Goal: Contribute content

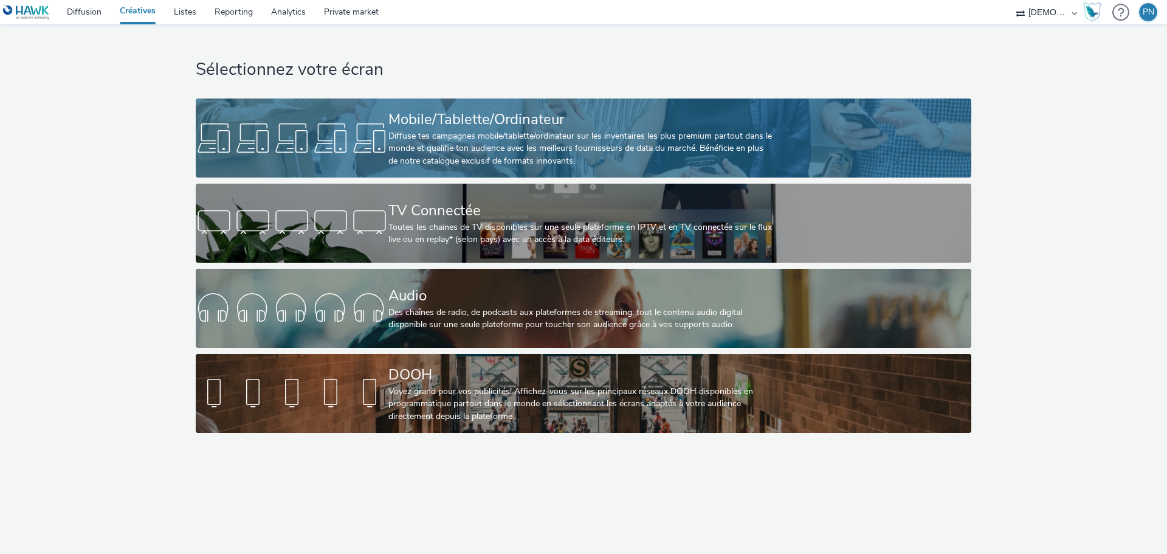
click at [642, 154] on div "Diffuse tes campagnes mobile/tablette/ordinateur sur les inventaires les plus p…" at bounding box center [580, 148] width 385 height 37
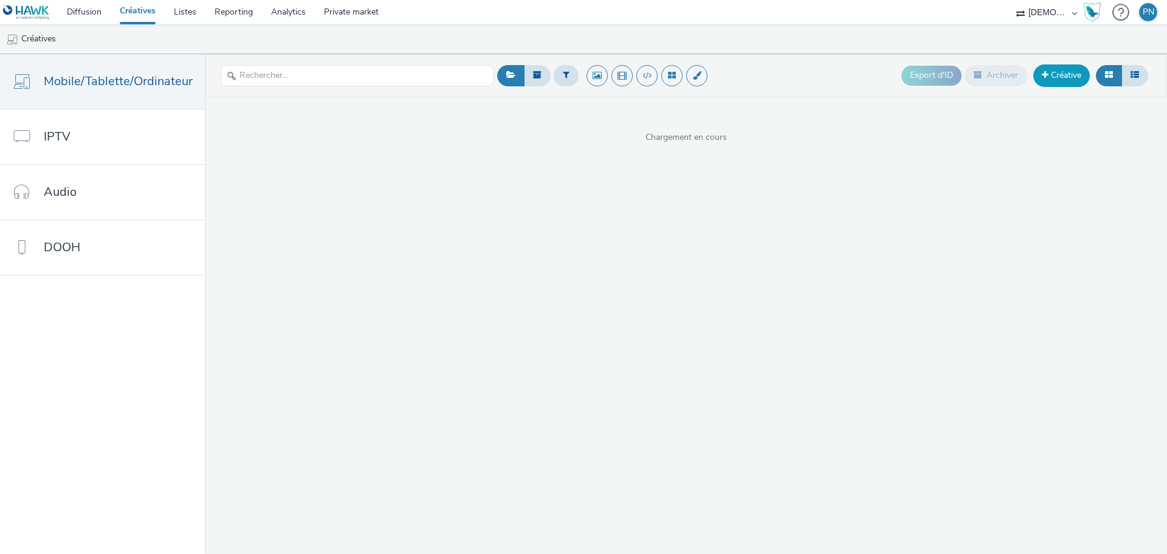
click at [1042, 77] on span at bounding box center [1045, 75] width 7 height 9
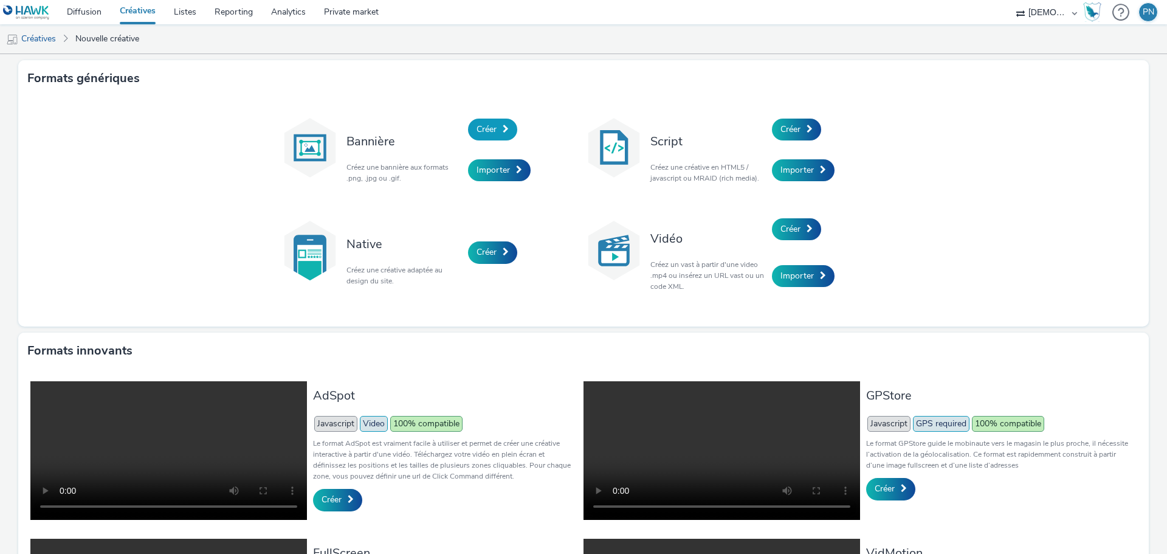
click at [491, 127] on span "Créer" at bounding box center [487, 129] width 20 height 12
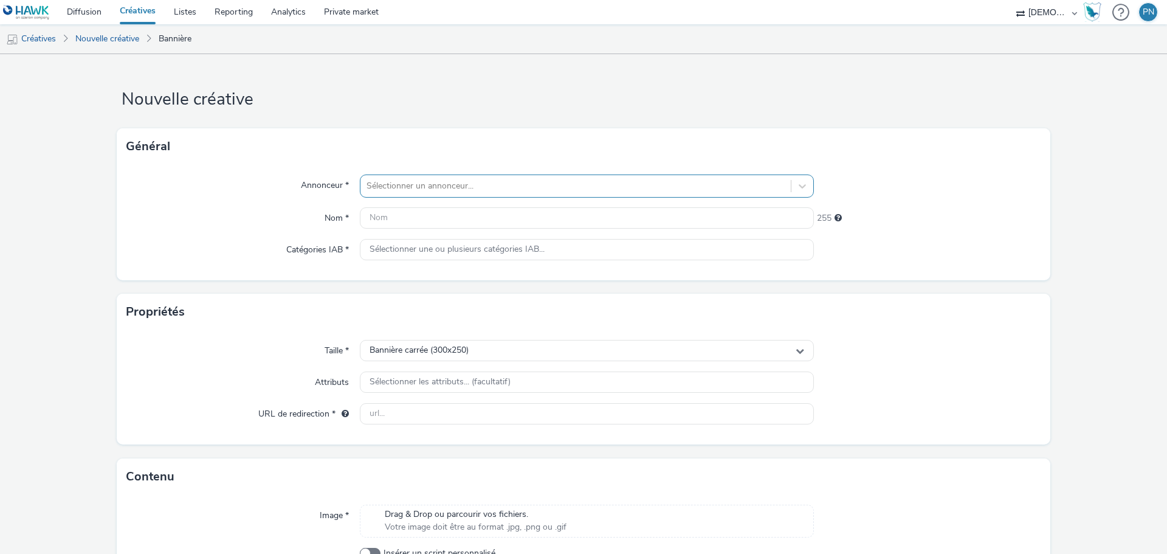
click at [439, 174] on div "Sélectionner un annonceur..." at bounding box center [587, 185] width 454 height 23
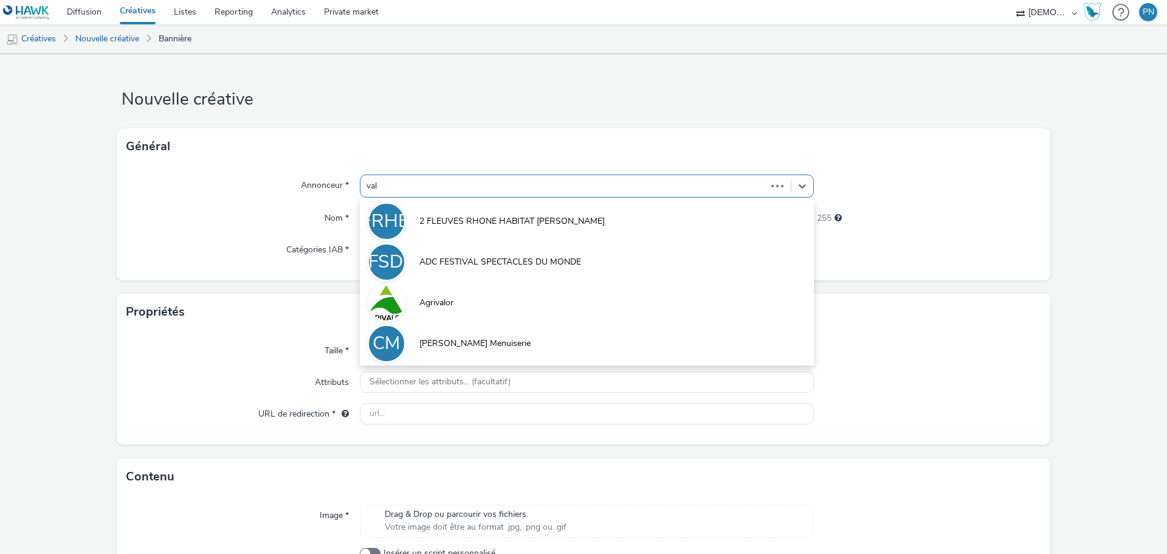
type input "valm"
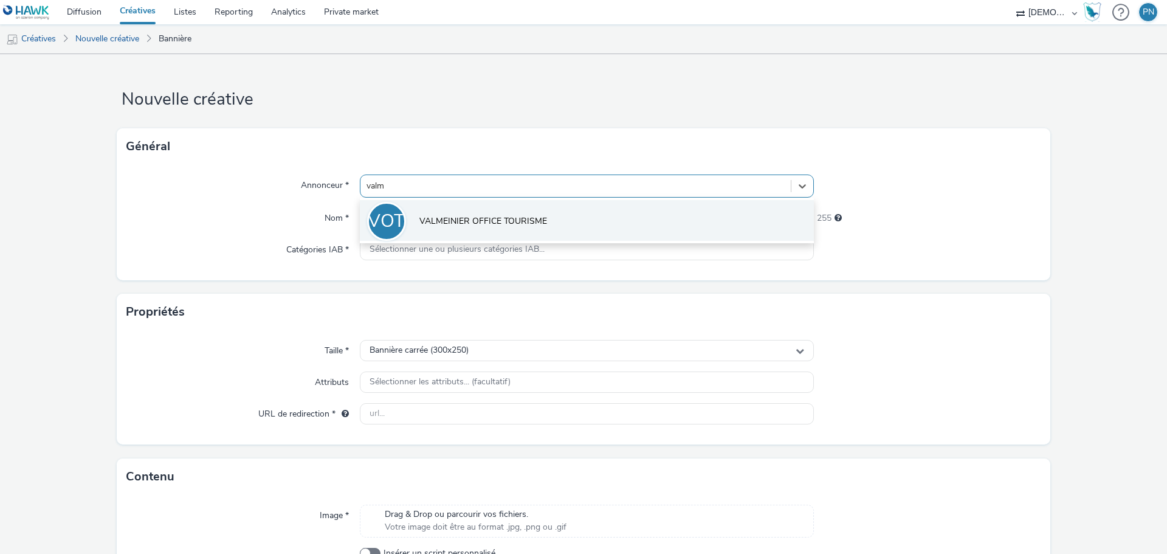
click at [438, 228] on li "VOT VALMEINIER OFFICE TOURISME" at bounding box center [587, 220] width 454 height 41
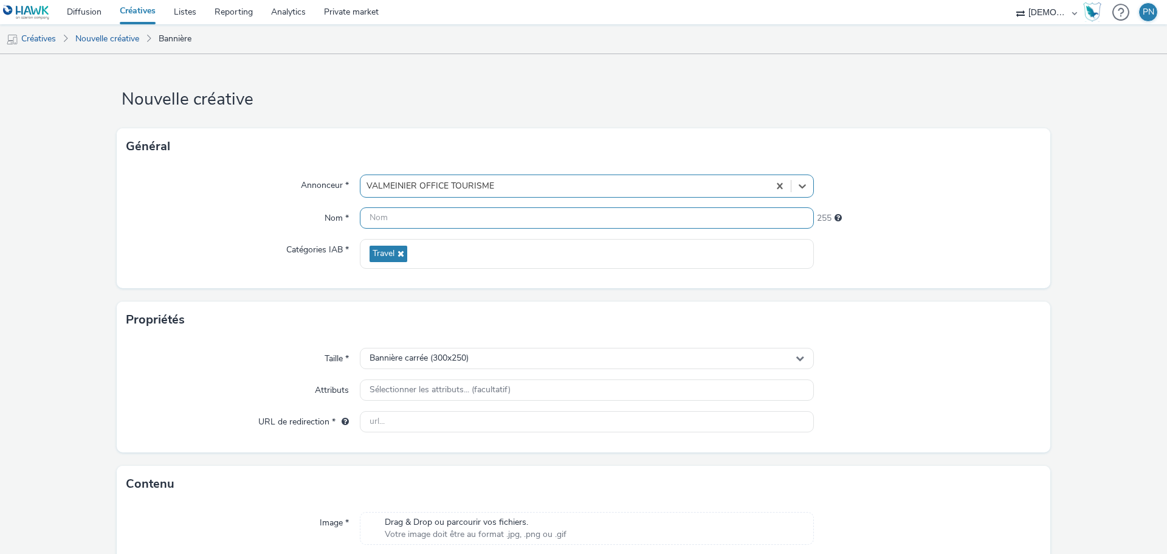
click at [384, 224] on input "text" at bounding box center [587, 217] width 454 height 21
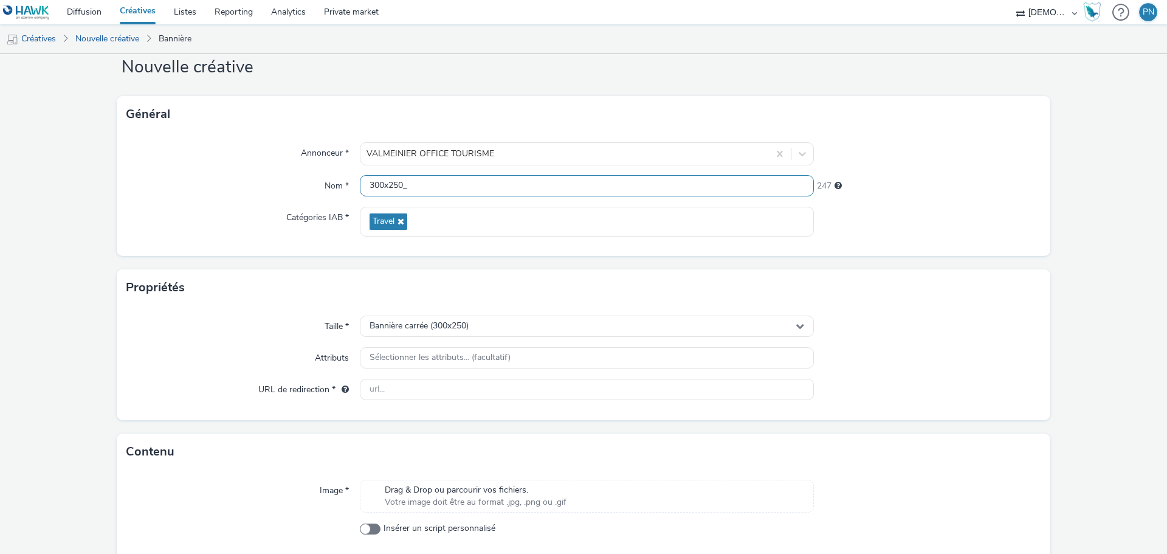
scroll to position [61, 0]
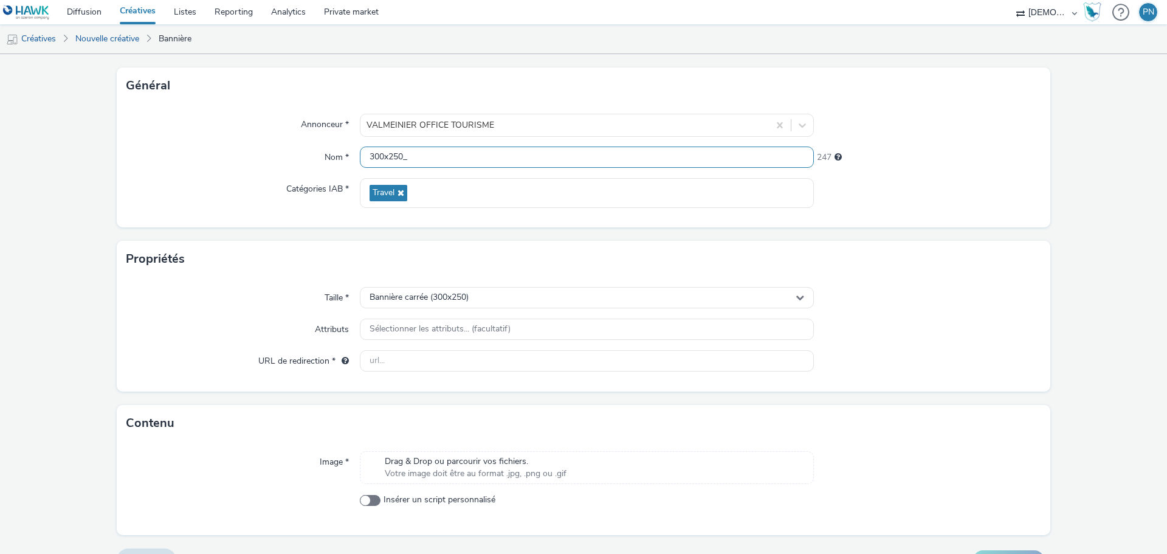
click at [416, 159] on input "300x250_" at bounding box center [587, 156] width 454 height 21
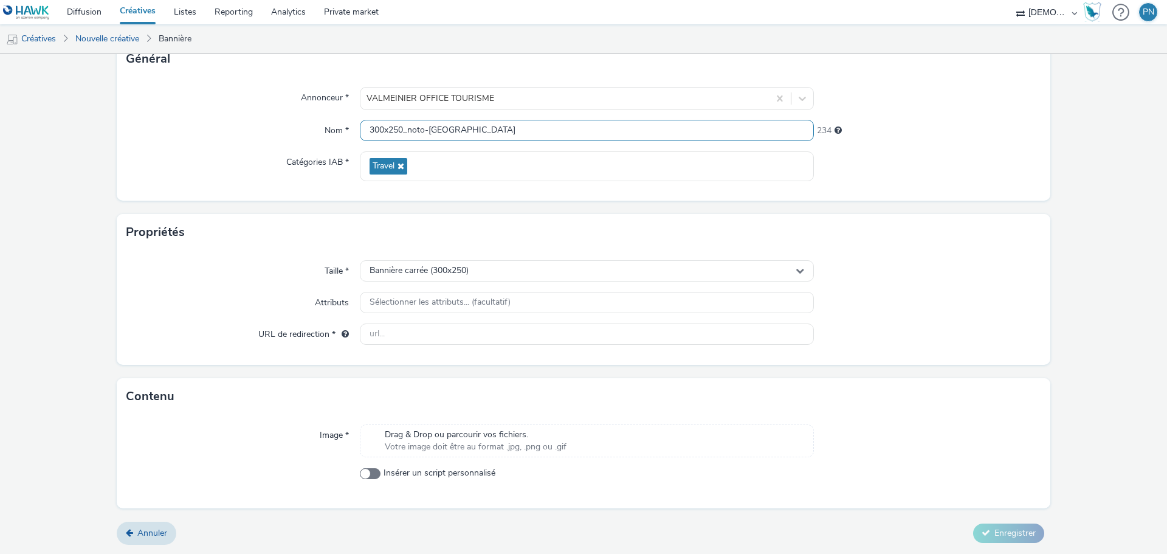
type input "300x250_noto-[GEOGRAPHIC_DATA]"
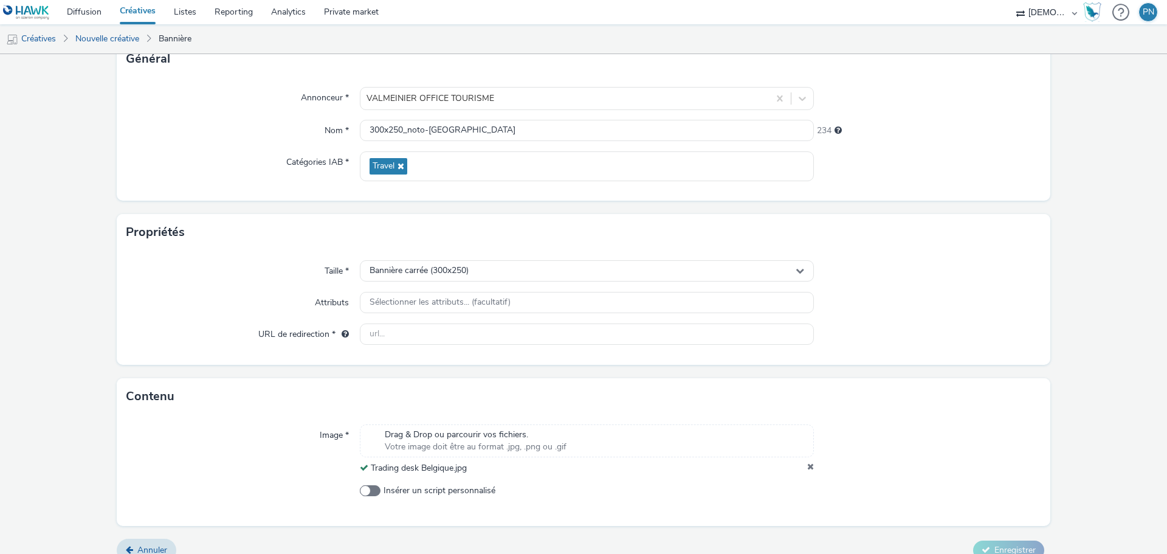
click at [1028, 371] on form "Nouvelle créative Général Annonceur * VALMEINIER OFFICE TOURISME Nom * 300x250_…" at bounding box center [583, 269] width 1167 height 604
click at [697, 333] on input "text" at bounding box center [587, 333] width 454 height 21
paste input "[URL][DOMAIN_NAME]"
type input "[URL][DOMAIN_NAME]"
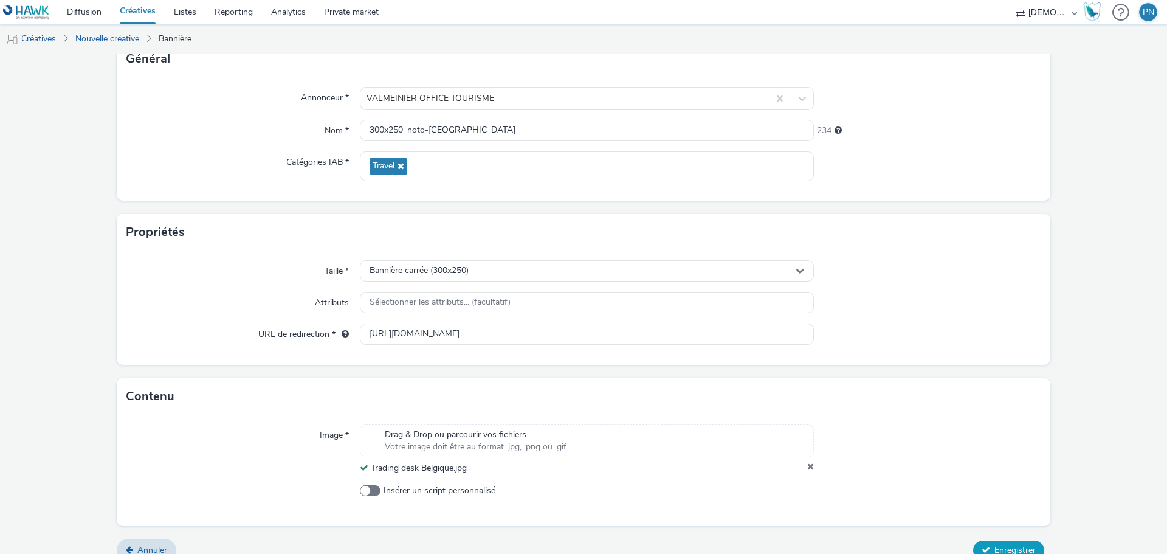
click at [1002, 544] on span "Enregistrer" at bounding box center [1014, 550] width 41 height 12
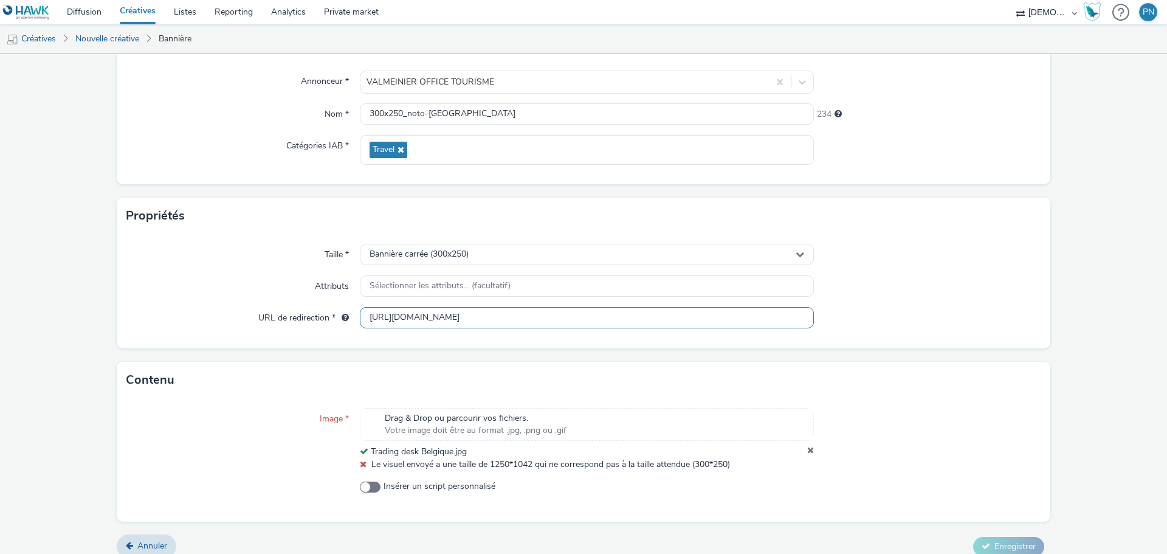
scroll to position [117, 0]
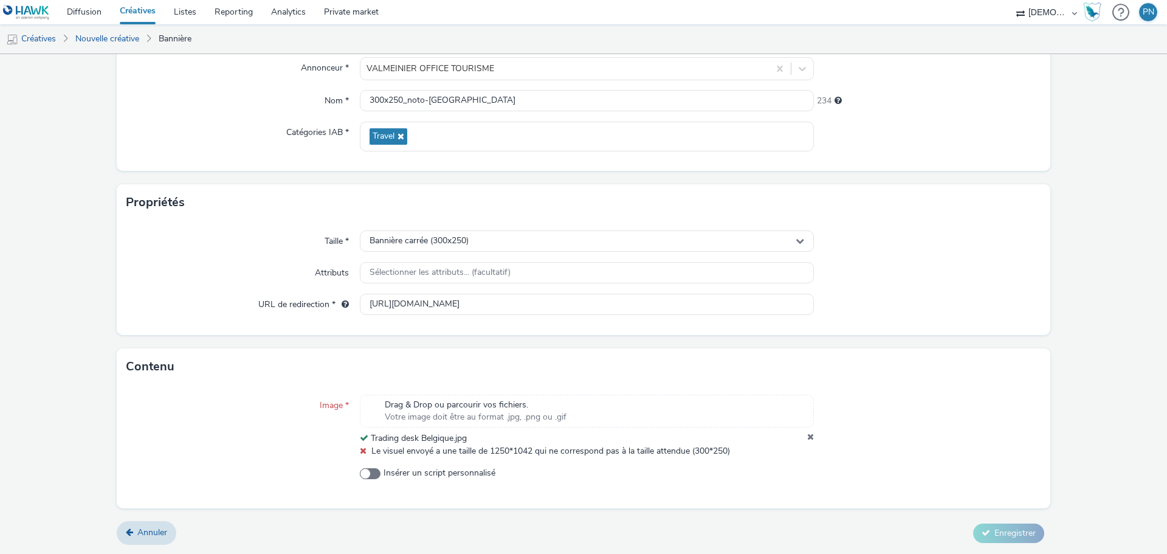
click at [807, 434] on icon at bounding box center [810, 438] width 7 height 12
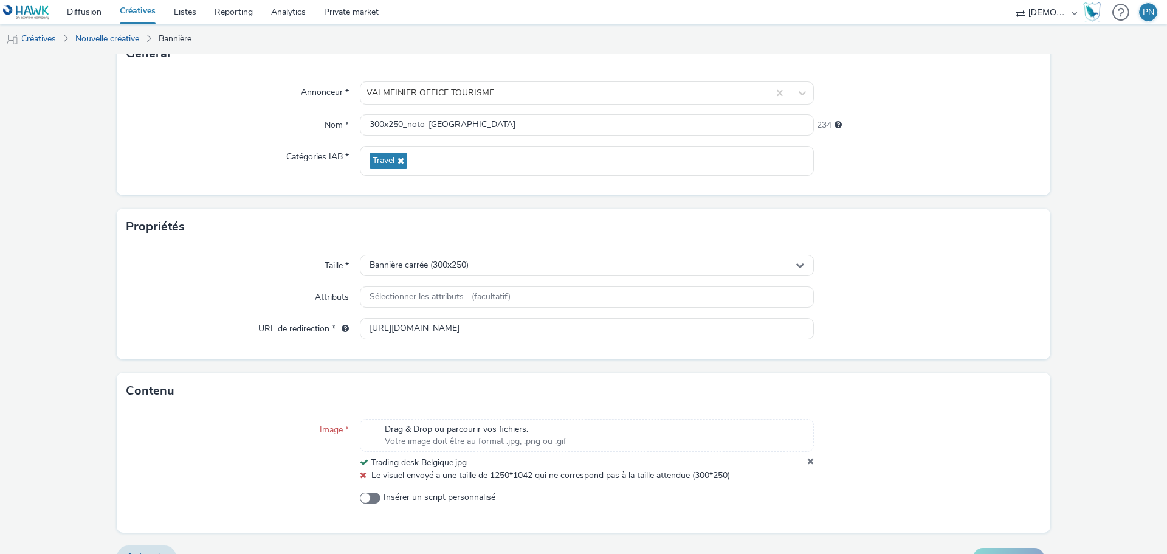
scroll to position [92, 0]
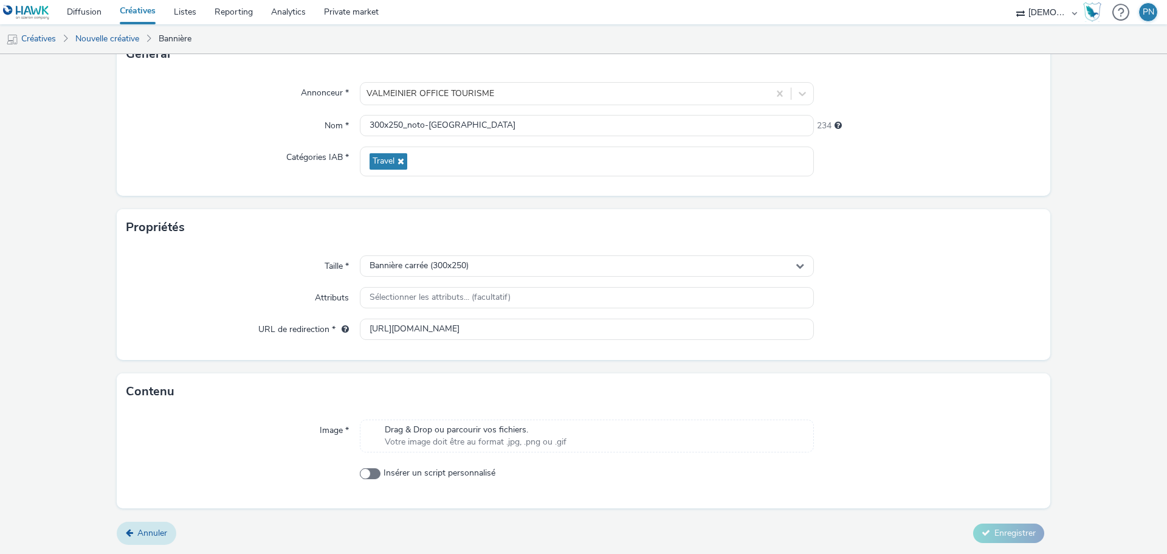
click at [148, 525] on link "Annuler" at bounding box center [147, 533] width 60 height 23
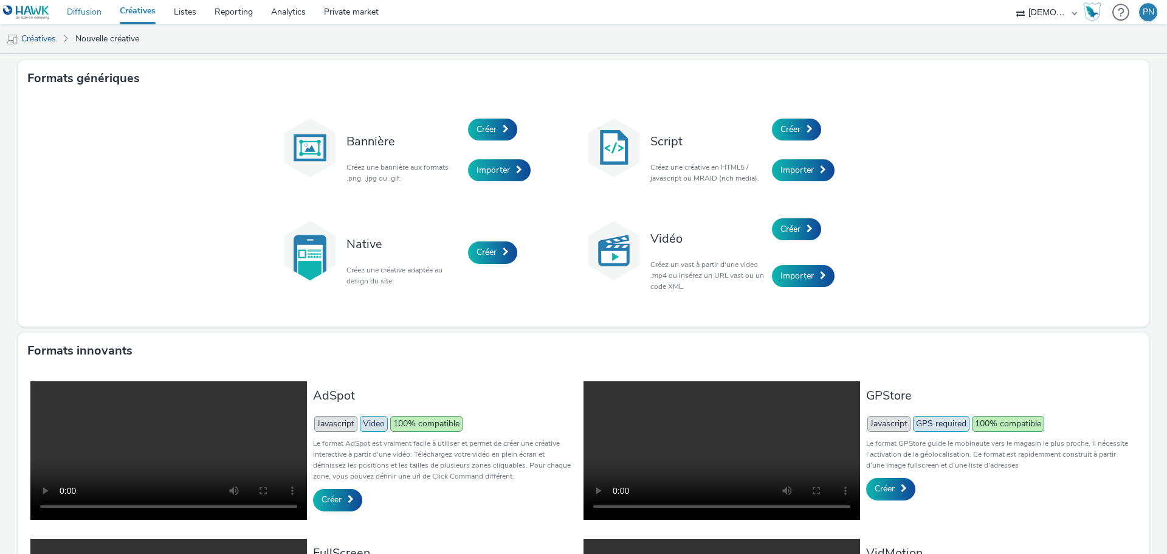
click at [71, 4] on link "Diffusion" at bounding box center [84, 12] width 53 height 24
